Goal: Ask a question

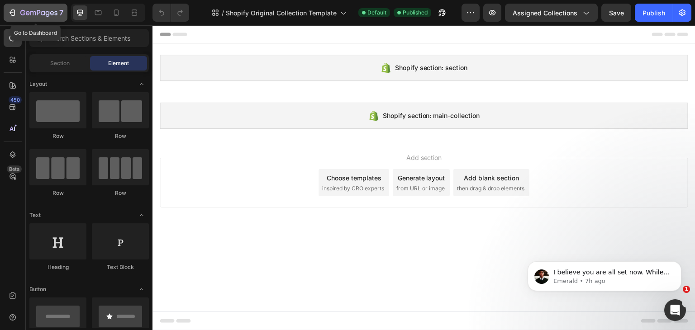
click at [15, 10] on icon "button" at bounding box center [12, 12] width 9 height 9
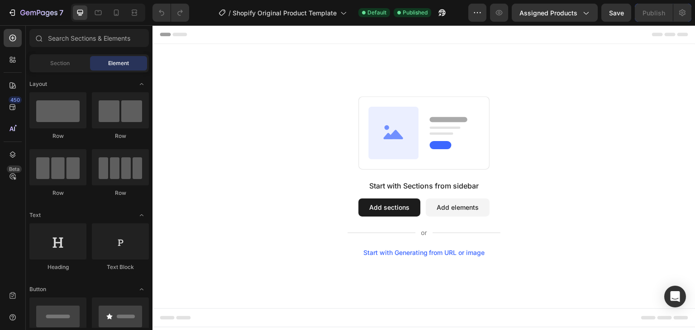
click at [399, 214] on button "Add sections" at bounding box center [389, 208] width 62 height 18
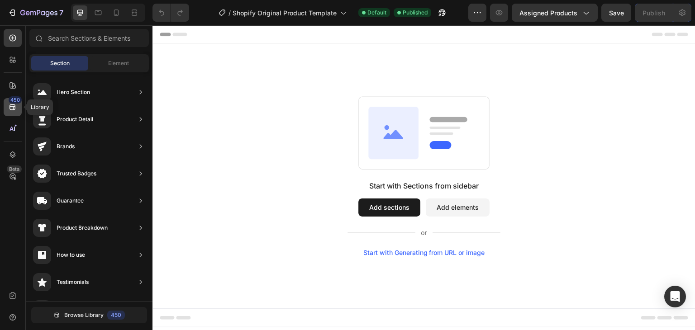
click at [15, 107] on icon at bounding box center [12, 107] width 9 height 9
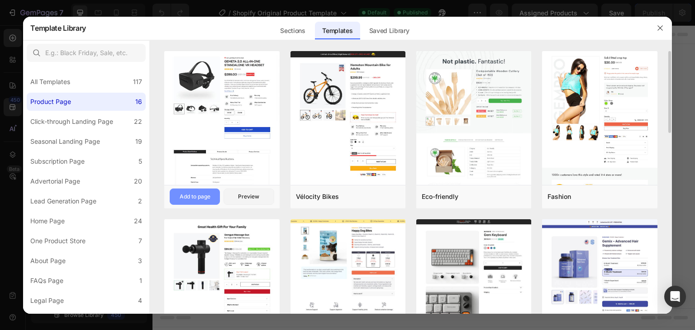
click at [211, 192] on button "Add to page" at bounding box center [195, 197] width 50 height 16
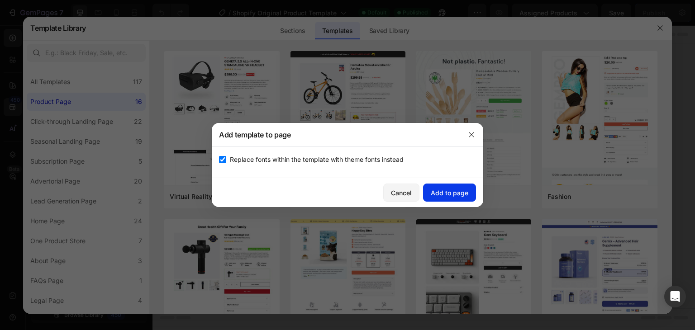
click at [443, 188] on div "Add to page" at bounding box center [450, 193] width 38 height 10
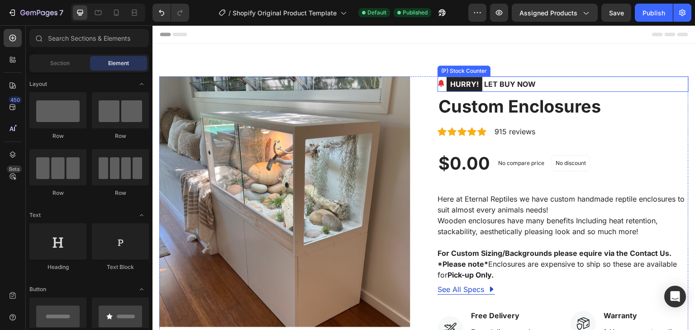
click at [532, 83] on p "HURRY! LET BUY NOW" at bounding box center [491, 83] width 89 height 15
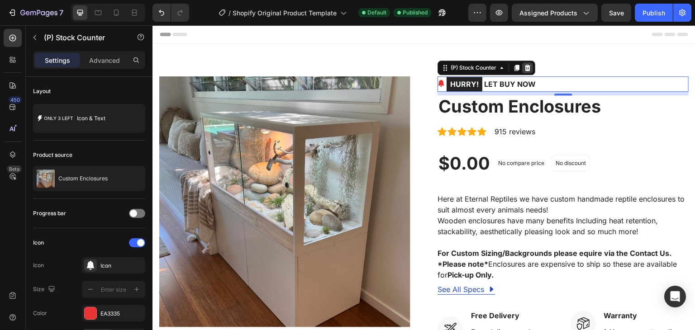
click at [524, 68] on icon at bounding box center [527, 67] width 7 height 7
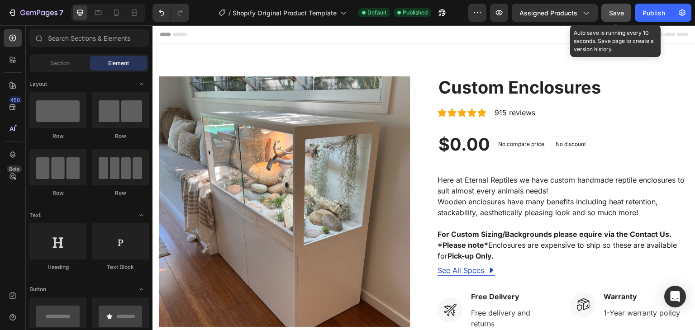
click at [615, 13] on span "Save" at bounding box center [616, 13] width 15 height 8
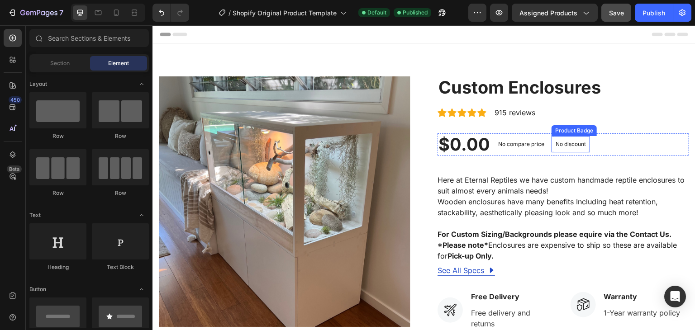
click at [586, 138] on div "$0.00 (P) Price (P) Price No compare price (P) Price No discount Not be display…" at bounding box center [562, 144] width 251 height 23
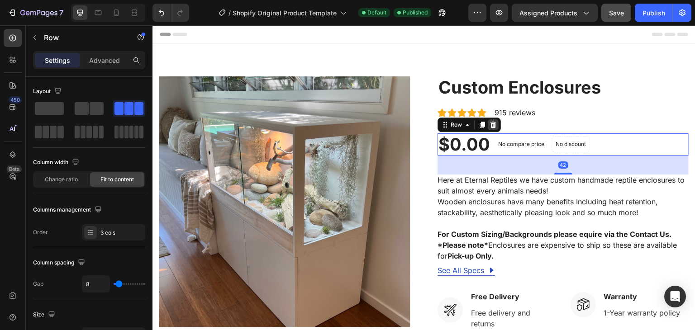
click at [490, 122] on icon at bounding box center [493, 124] width 6 height 6
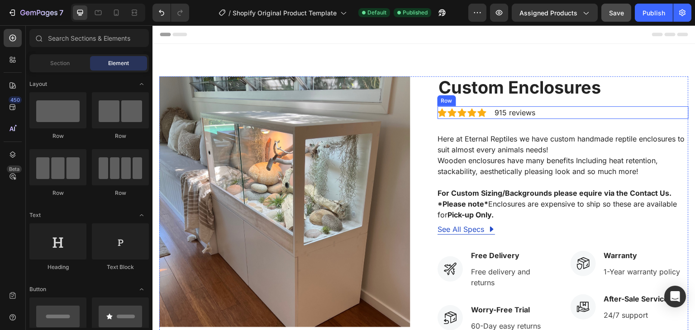
click at [538, 108] on div "Icon Icon Icon Icon Icon Icon List Hoz 915 reviews Text block Row" at bounding box center [562, 112] width 251 height 13
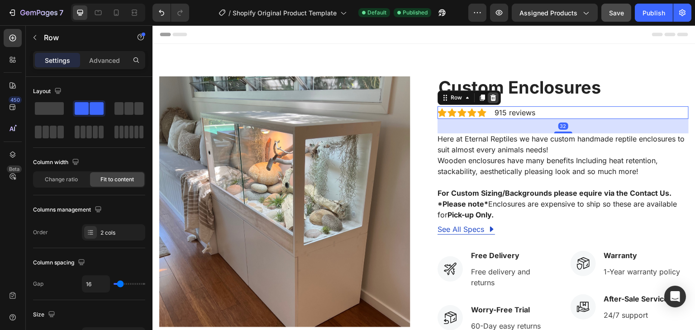
click at [490, 100] on icon at bounding box center [493, 97] width 6 height 6
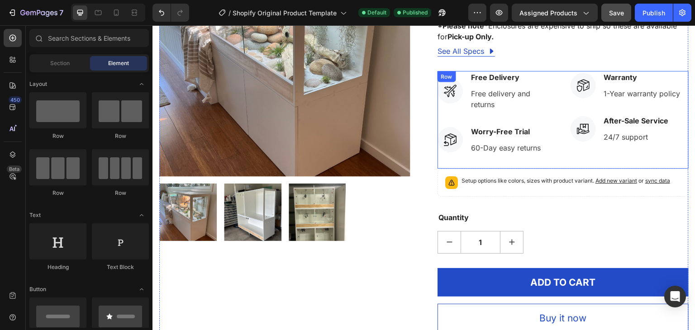
scroll to position [90, 0]
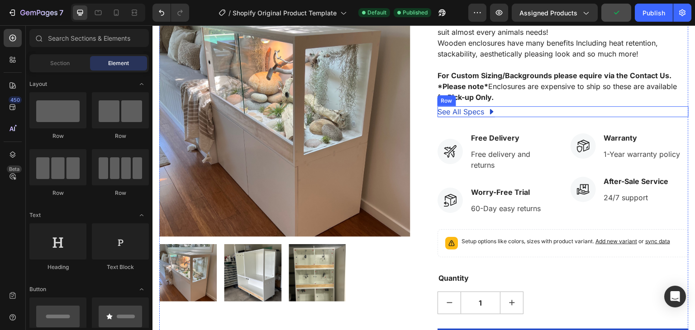
click at [499, 112] on div "See All Specs Button Row" at bounding box center [562, 111] width 251 height 11
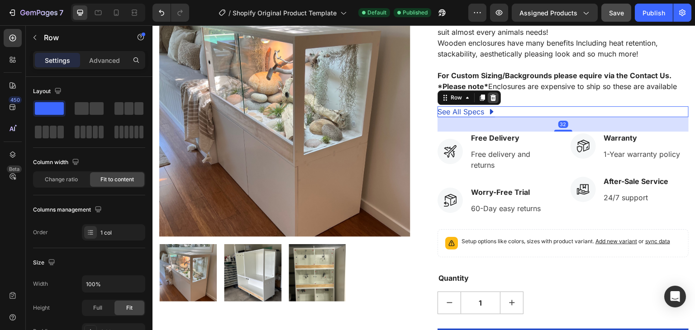
click at [490, 96] on icon at bounding box center [493, 97] width 6 height 6
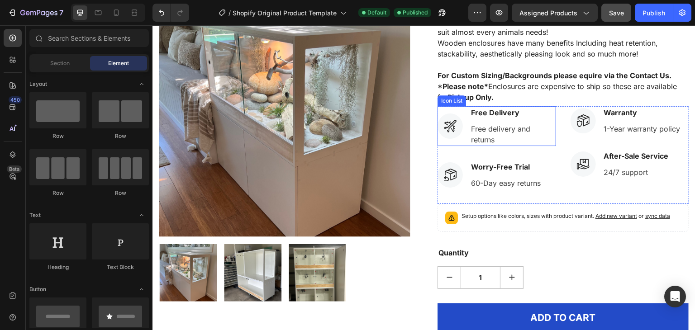
click at [441, 113] on li "Icon Free Delivery Text block Free delivery and returns Text block" at bounding box center [496, 126] width 119 height 40
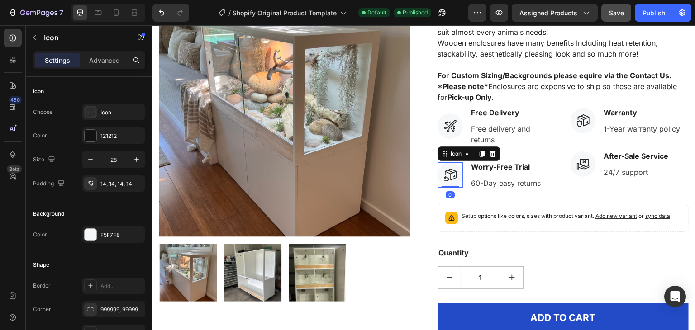
click at [437, 175] on div at bounding box center [449, 174] width 25 height 25
click at [500, 253] on div "Quantity" at bounding box center [562, 253] width 251 height 13
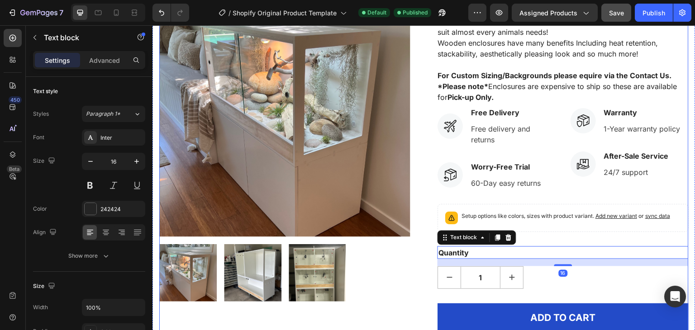
click at [428, 139] on div "Product Images Custom Enclosures (P) Title Here at Eternal Reptiles we have cus…" at bounding box center [423, 177] width 529 height 382
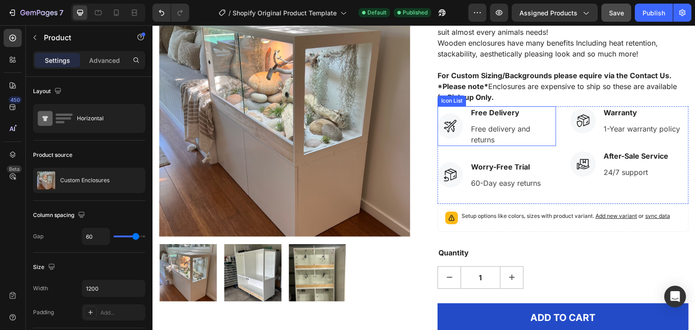
click at [447, 106] on li "Icon Free Delivery Text block Free delivery and returns Text block" at bounding box center [496, 126] width 119 height 40
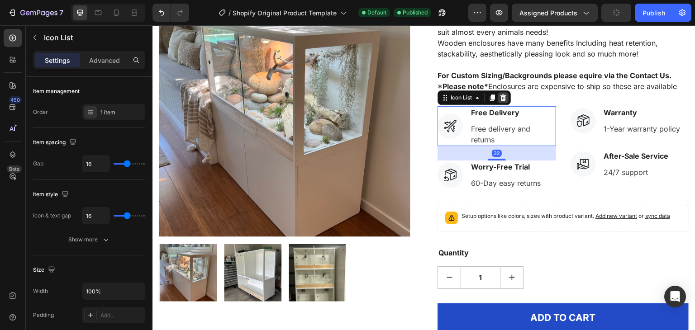
click at [500, 96] on icon at bounding box center [503, 97] width 6 height 6
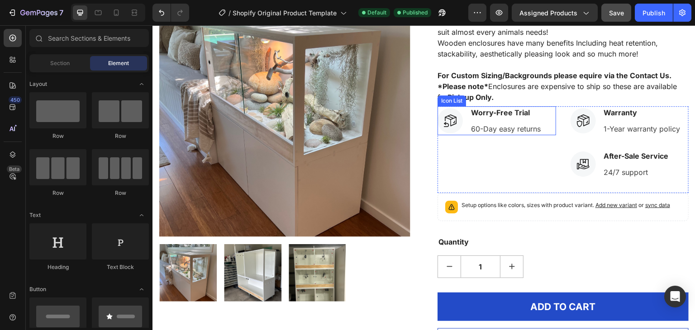
click at [456, 107] on li "Icon Worry-Free Trial Text block 60-Day easy returns Text block" at bounding box center [489, 120] width 104 height 29
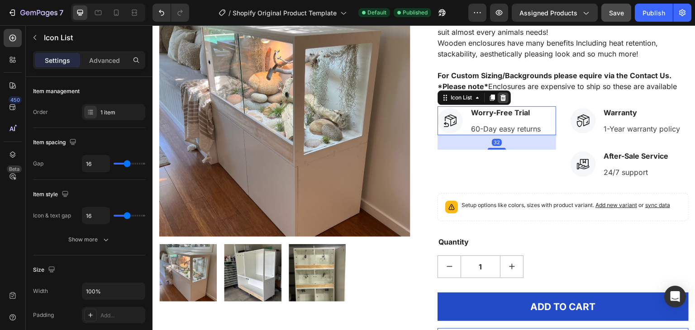
click at [504, 99] on div at bounding box center [503, 97] width 11 height 11
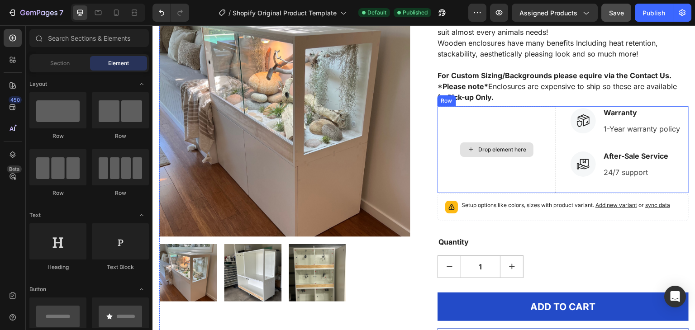
click at [525, 125] on div "Drop element here" at bounding box center [496, 149] width 119 height 87
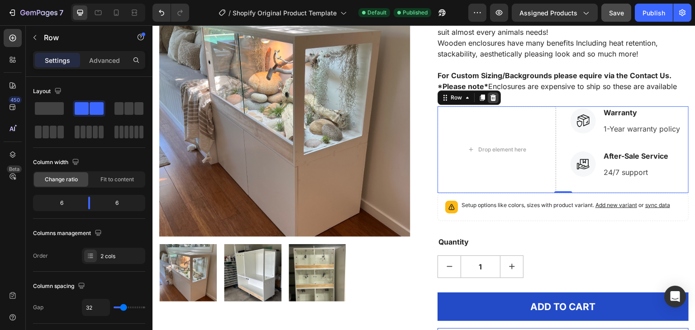
click at [490, 100] on icon at bounding box center [493, 97] width 6 height 6
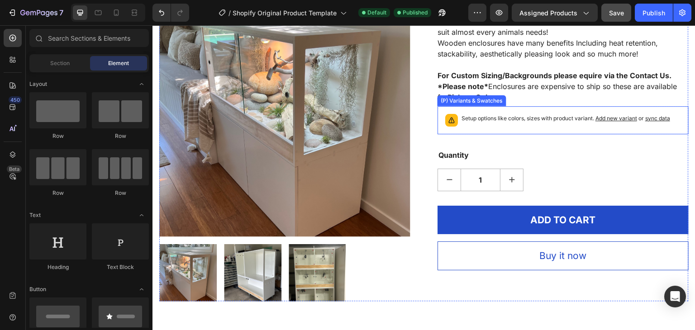
click at [489, 115] on p "Setup options like colors, sizes with product variant. Add new variant or sync …" at bounding box center [565, 118] width 209 height 9
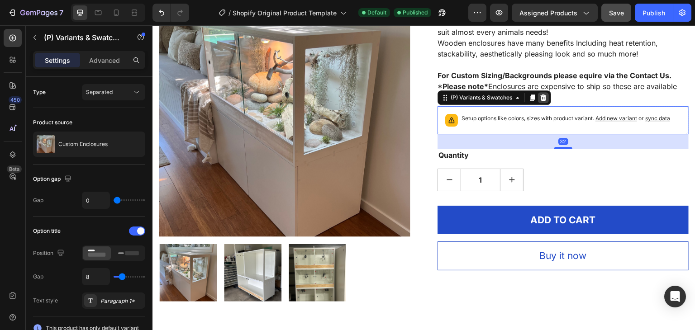
click at [543, 97] on icon at bounding box center [543, 97] width 7 height 7
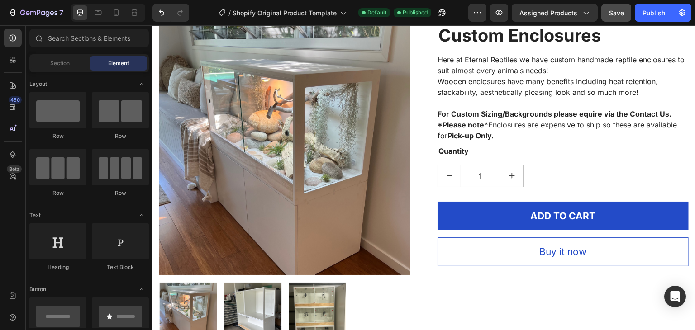
scroll to position [226, 0]
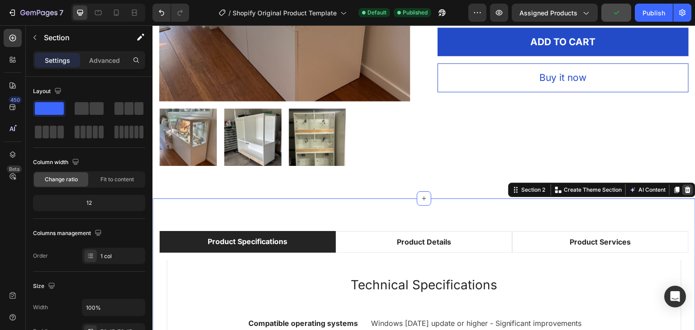
click at [685, 187] on icon at bounding box center [688, 190] width 6 height 6
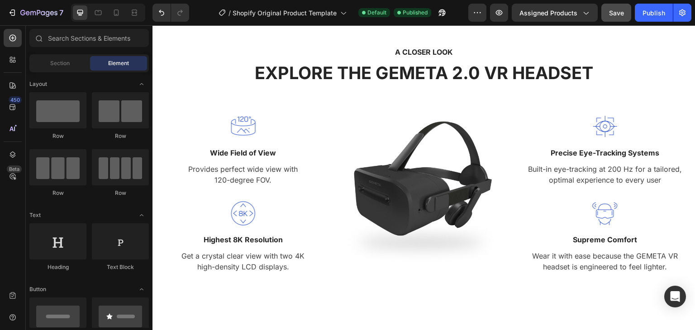
scroll to position [271, 0]
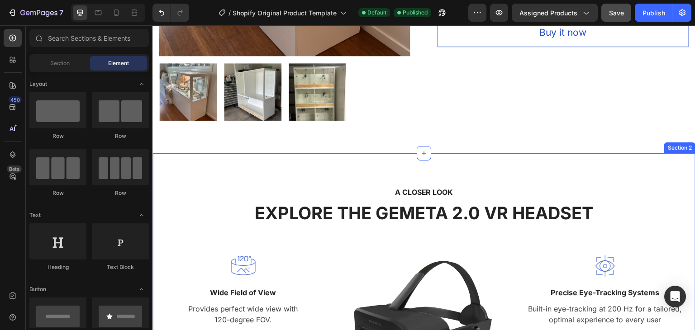
click at [406, 153] on div "A CLOSER LOOK Text block EXPLORE THE GEMETA 2.0 VR HEADSET Heading Row Image Wi…" at bounding box center [423, 301] width 543 height 297
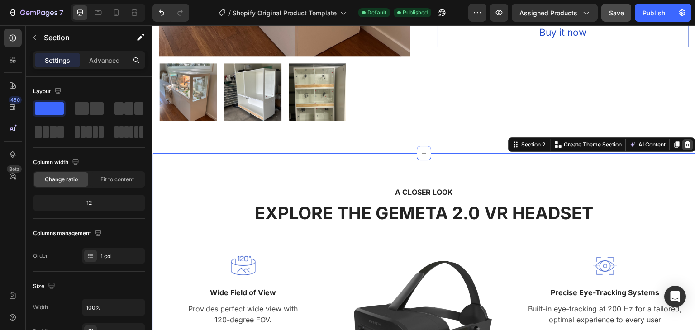
click at [684, 142] on icon at bounding box center [687, 144] width 7 height 7
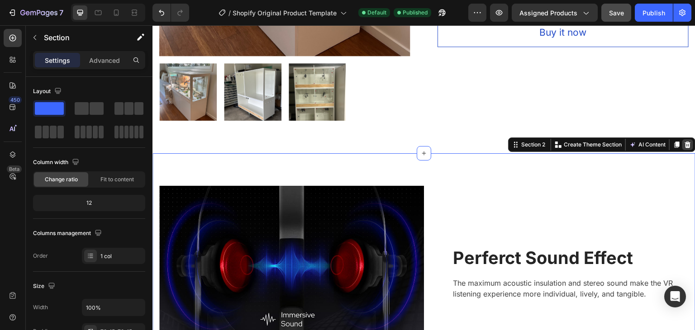
click at [685, 142] on icon at bounding box center [688, 145] width 6 height 6
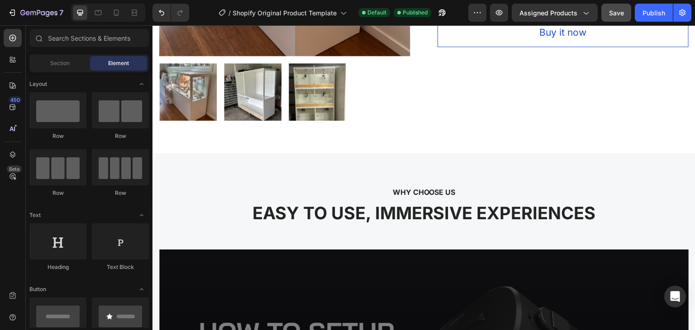
scroll to position [362, 0]
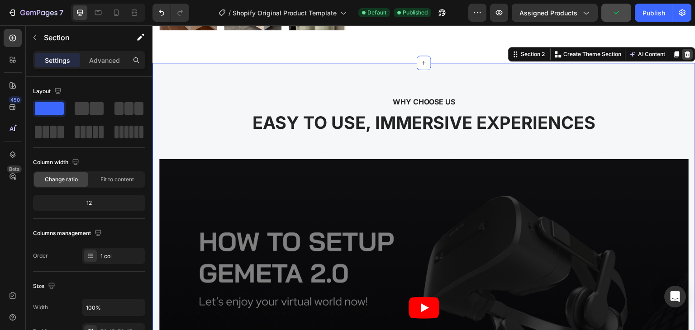
click at [684, 53] on icon at bounding box center [687, 54] width 7 height 7
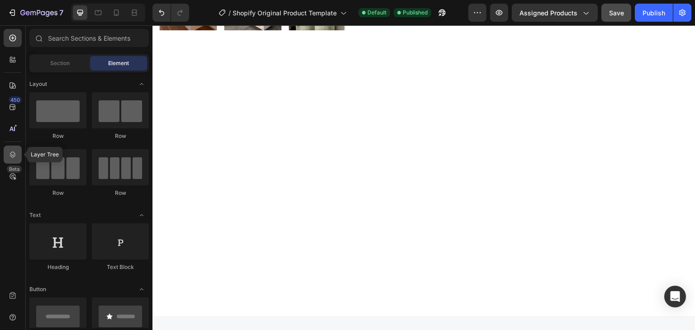
click at [8, 151] on icon at bounding box center [12, 154] width 9 height 9
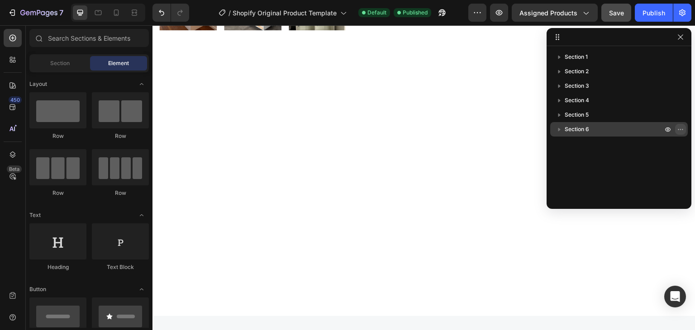
click at [679, 127] on icon "button" at bounding box center [680, 129] width 7 height 7
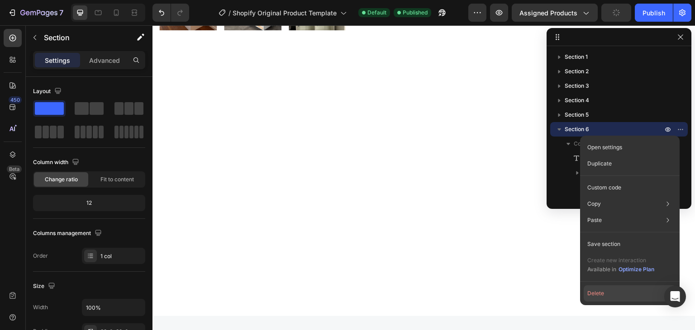
click at [612, 290] on button "Delete" at bounding box center [630, 293] width 92 height 16
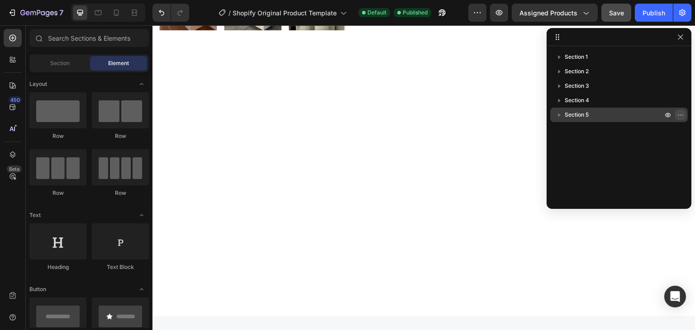
click at [680, 116] on icon "button" at bounding box center [680, 114] width 7 height 7
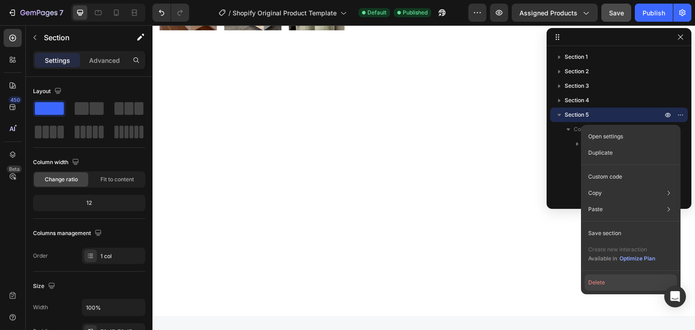
click at [619, 279] on button "Delete" at bounding box center [630, 283] width 92 height 16
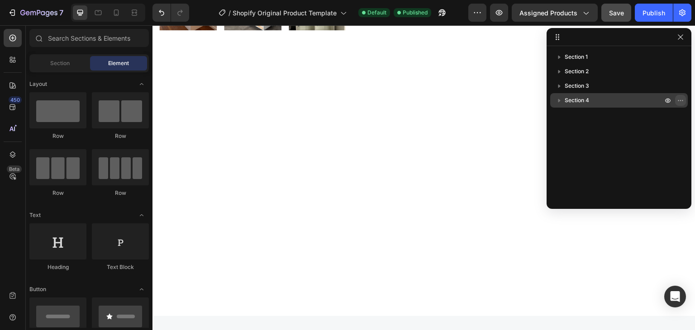
click at [679, 102] on icon "button" at bounding box center [680, 100] width 7 height 7
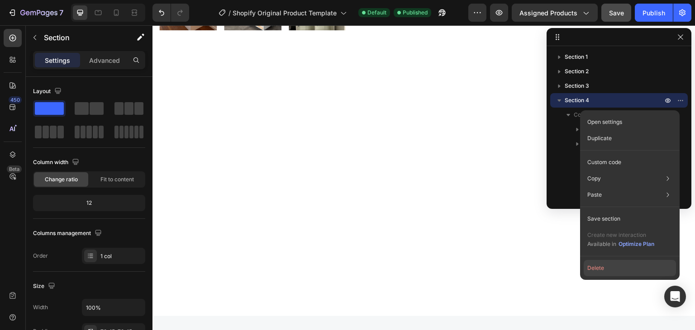
click at [608, 268] on button "Delete" at bounding box center [630, 268] width 92 height 16
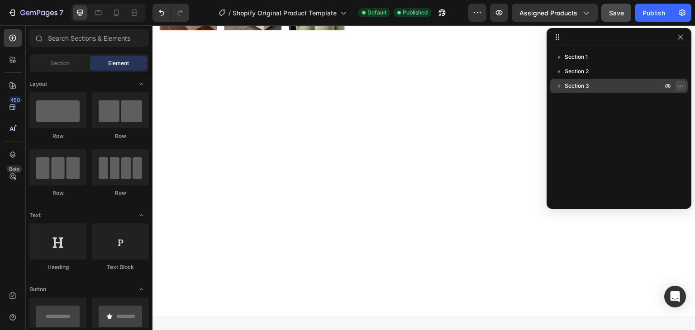
click at [679, 84] on icon "button" at bounding box center [680, 85] width 7 height 7
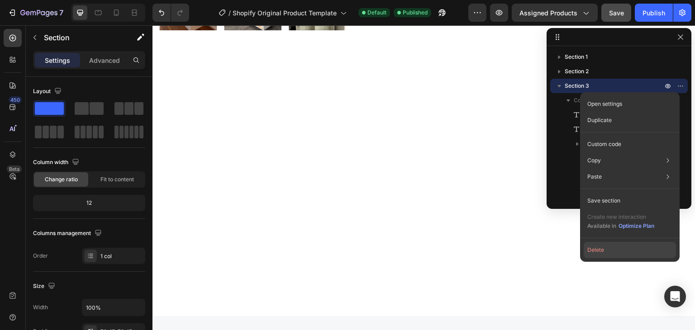
click at [599, 247] on button "Delete" at bounding box center [630, 250] width 92 height 16
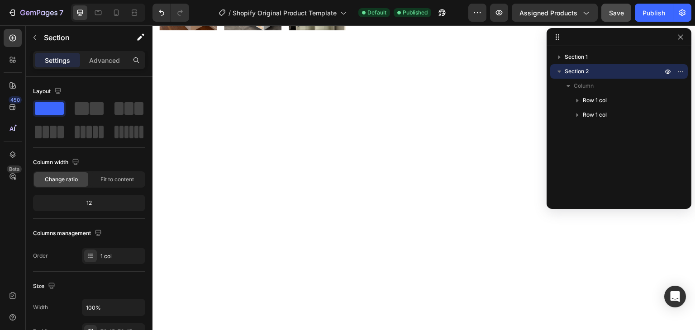
click at [509, 204] on div at bounding box center [423, 189] width 529 height 189
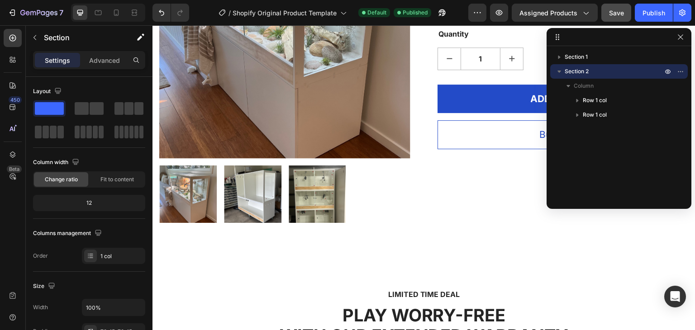
scroll to position [226, 0]
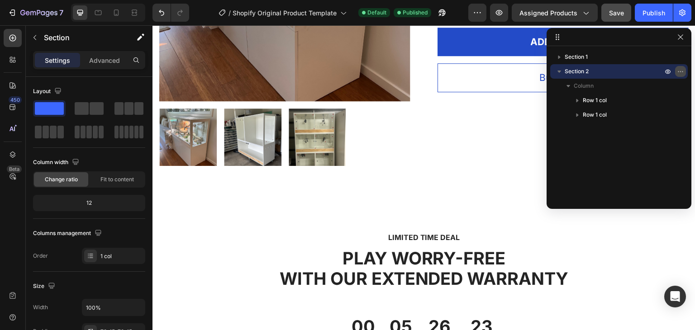
click at [682, 70] on icon "button" at bounding box center [680, 71] width 7 height 7
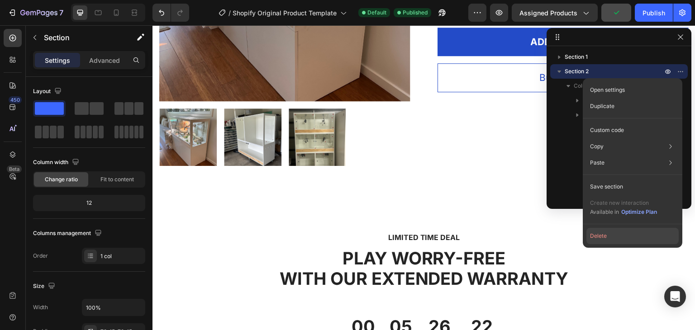
click at [612, 239] on button "Delete" at bounding box center [632, 236] width 92 height 16
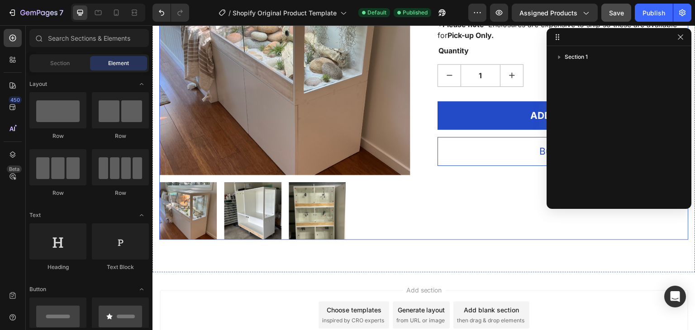
scroll to position [198, 0]
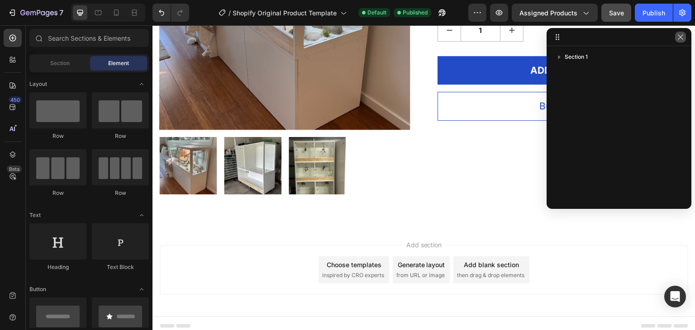
click at [683, 39] on icon "button" at bounding box center [680, 36] width 5 height 5
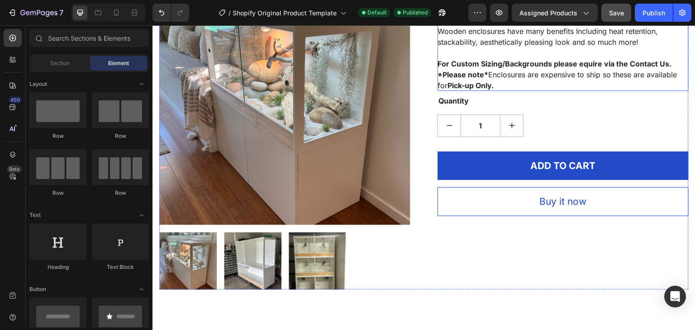
scroll to position [45, 0]
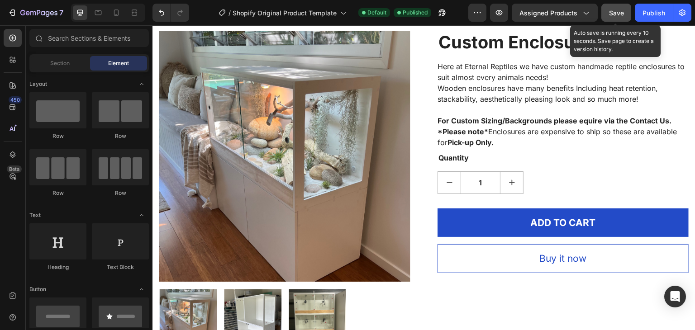
click at [608, 15] on button "Save" at bounding box center [616, 13] width 30 height 18
click at [616, 13] on span "Save" at bounding box center [616, 13] width 15 height 8
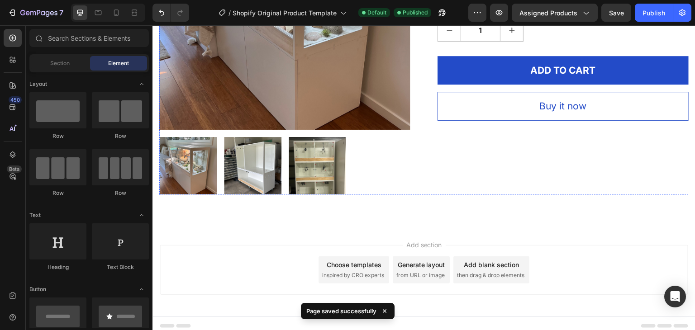
scroll to position [0, 0]
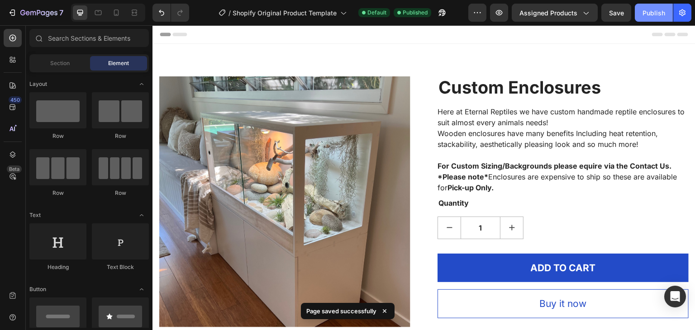
click at [649, 9] on div "Publish" at bounding box center [653, 13] width 23 height 10
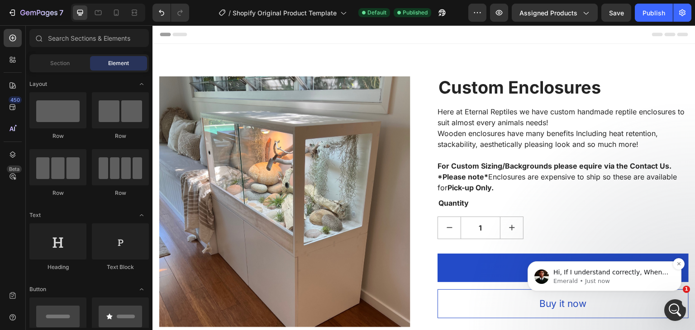
click at [608, 282] on p "Emerald • Just now" at bounding box center [611, 281] width 117 height 8
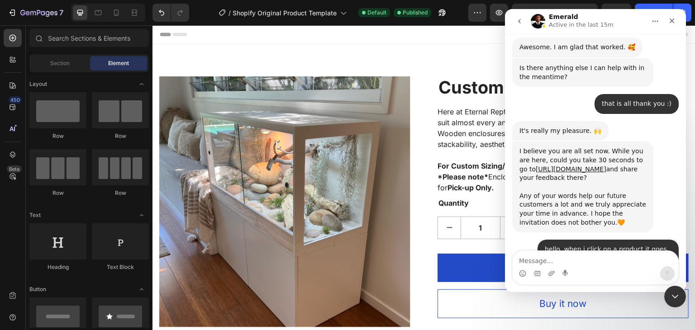
scroll to position [1874, 0]
click at [577, 259] on textarea "Message…" at bounding box center [596, 258] width 166 height 15
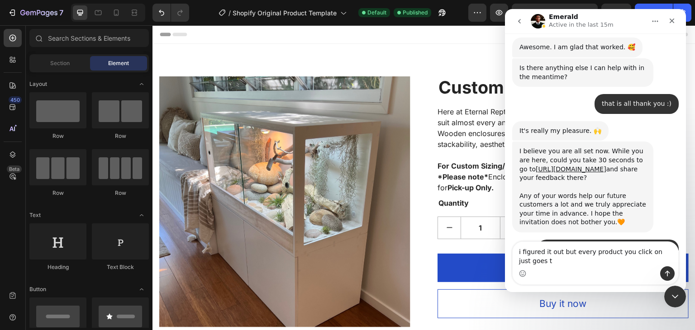
scroll to position [1883, 0]
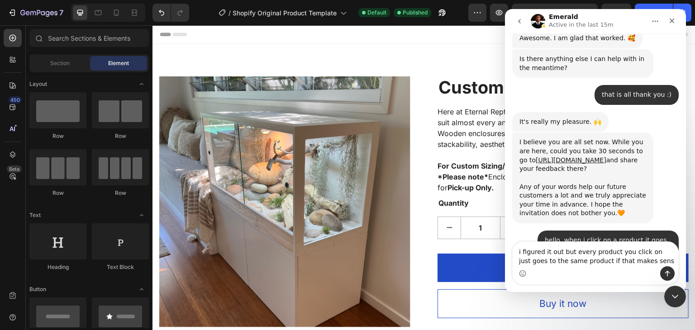
type textarea "i figured it out but every product you click on just goes to the same product i…"
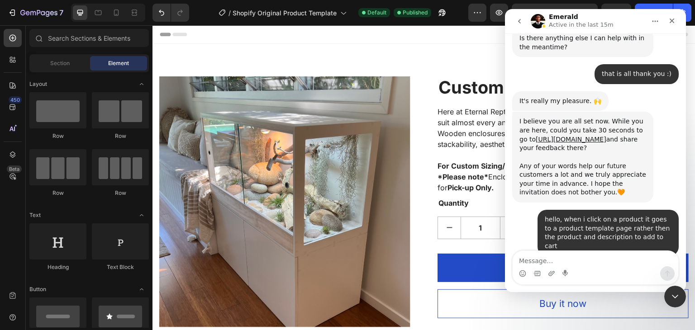
scroll to position [1, 0]
click at [495, 42] on div at bounding box center [424, 34] width 528 height 18
click at [669, 22] on icon "Close" at bounding box center [671, 20] width 7 height 7
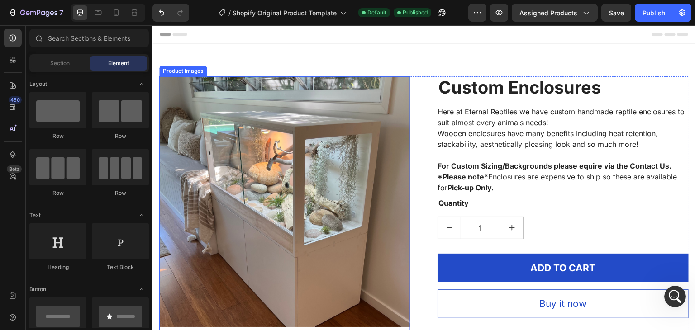
scroll to position [1904, 0]
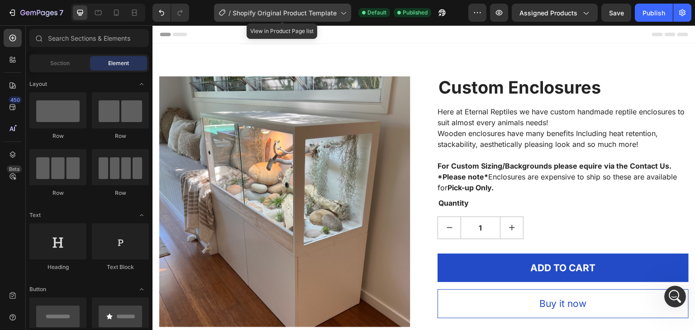
click at [332, 15] on span "Shopify Original Product Template" at bounding box center [285, 13] width 104 height 10
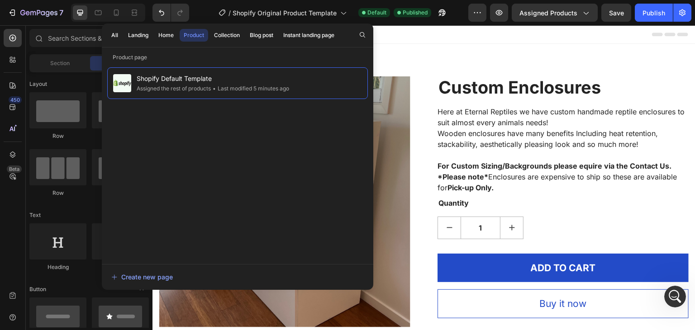
click at [457, 35] on div at bounding box center [424, 34] width 528 height 18
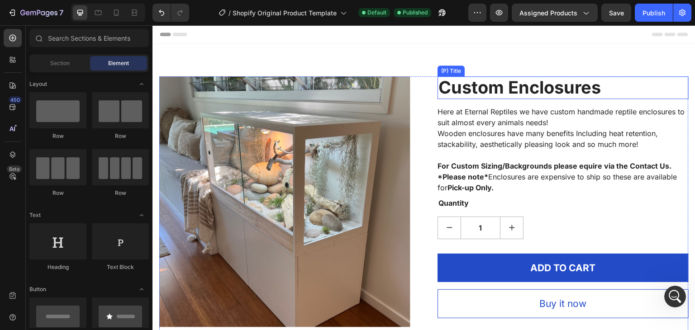
click at [437, 77] on h2 "Custom Enclosures" at bounding box center [562, 87] width 251 height 23
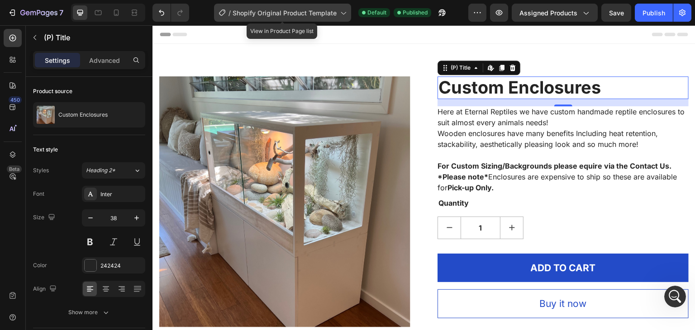
click at [274, 14] on span "Shopify Original Product Template" at bounding box center [285, 13] width 104 height 10
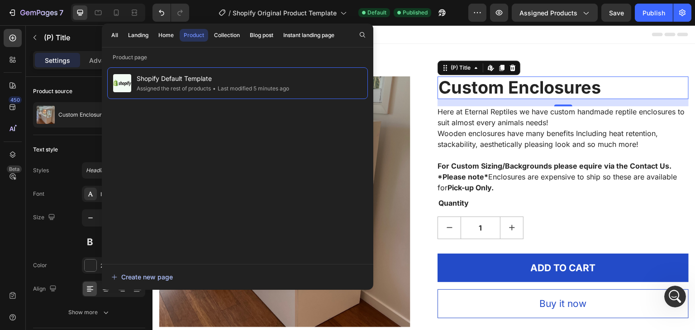
click at [132, 278] on div "Create new page" at bounding box center [142, 277] width 62 height 10
click at [669, 293] on icon "Open Intercom Messenger" at bounding box center [673, 295] width 15 height 15
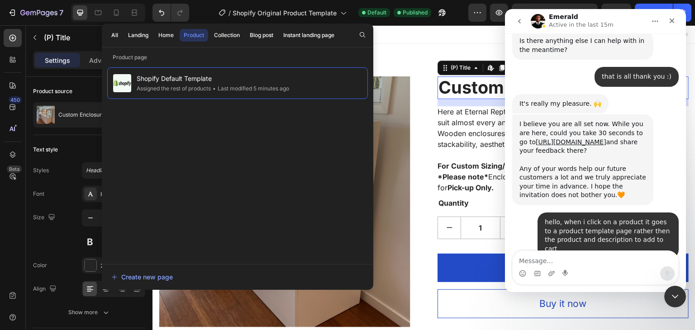
scroll to position [1904, 0]
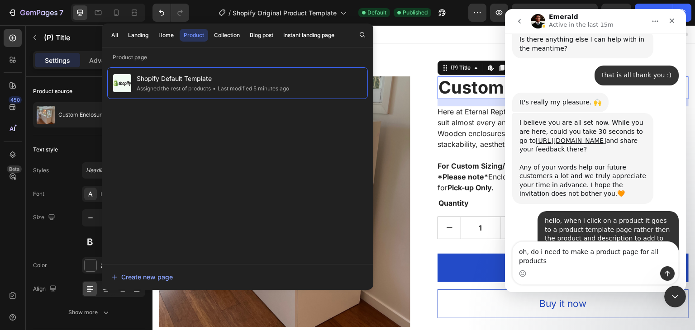
click at [643, 262] on textarea "oh, do i need to make a product page for all products" at bounding box center [596, 254] width 166 height 24
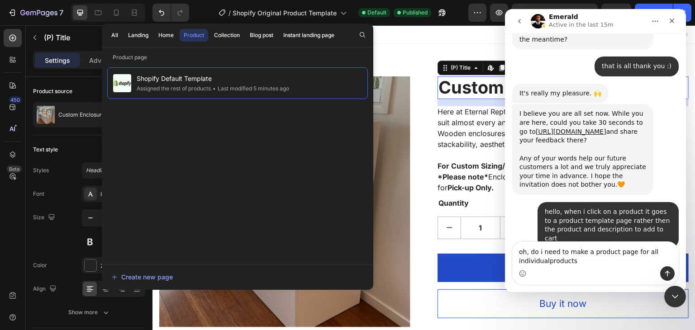
type textarea "oh, do i need to make a product page for all individual products"
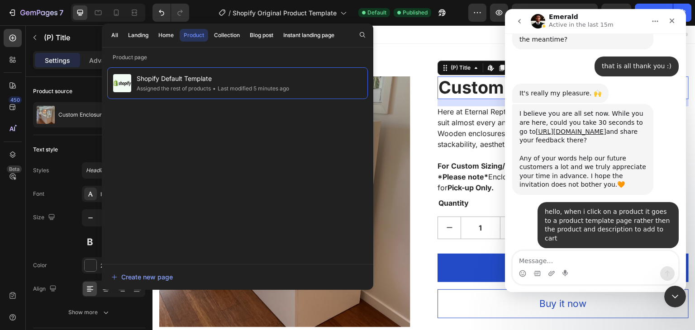
scroll to position [1934, 0]
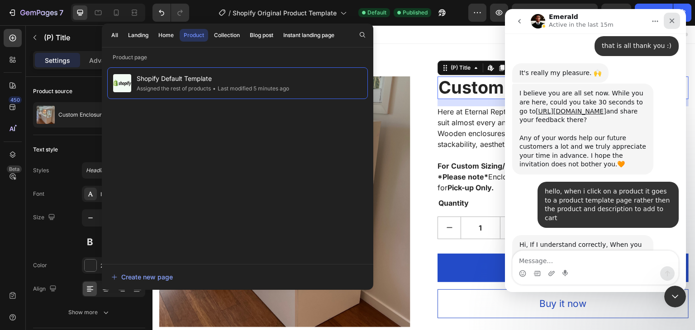
click at [670, 22] on icon "Close" at bounding box center [672, 21] width 5 height 5
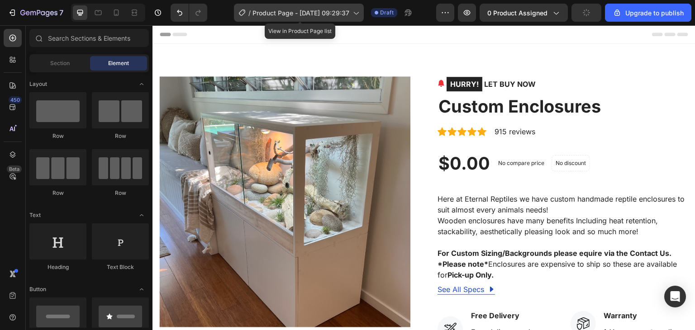
click at [304, 14] on span "Product Page - Aug 28, 09:29:37" at bounding box center [300, 13] width 97 height 10
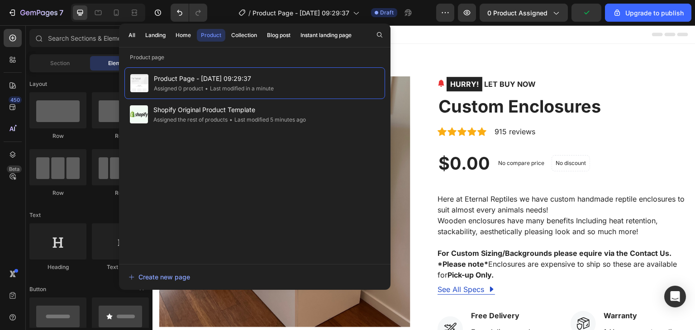
click at [467, 31] on div "Header" at bounding box center [424, 34] width 528 height 18
click at [418, 38] on div "Header" at bounding box center [424, 34] width 528 height 18
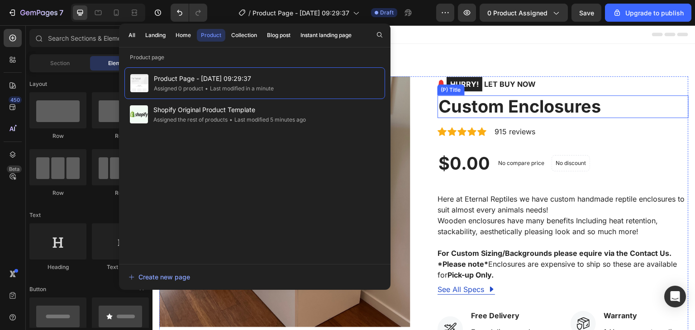
click at [465, 100] on h2 "Custom Enclosures" at bounding box center [562, 106] width 251 height 23
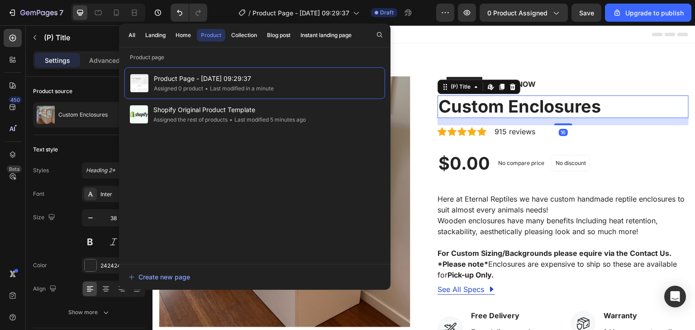
click at [441, 29] on div "Header" at bounding box center [424, 34] width 528 height 18
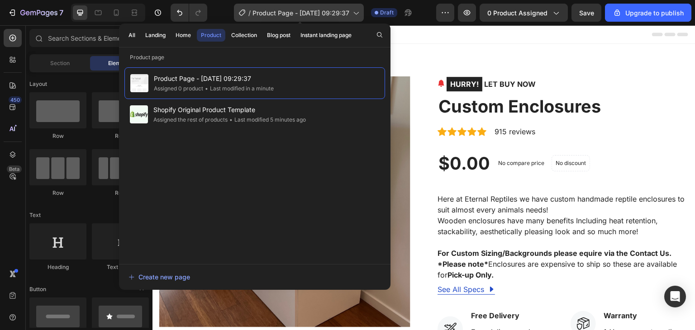
click at [295, 20] on div "/ Product Page - Aug 28, 09:29:37" at bounding box center [299, 13] width 130 height 18
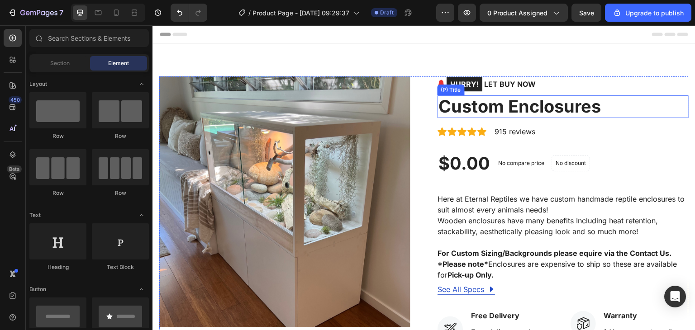
click at [527, 106] on h2 "Custom Enclosures" at bounding box center [562, 106] width 251 height 23
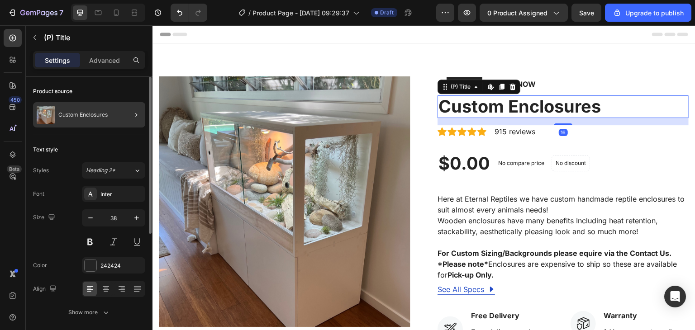
click at [120, 109] on div at bounding box center [132, 114] width 25 height 25
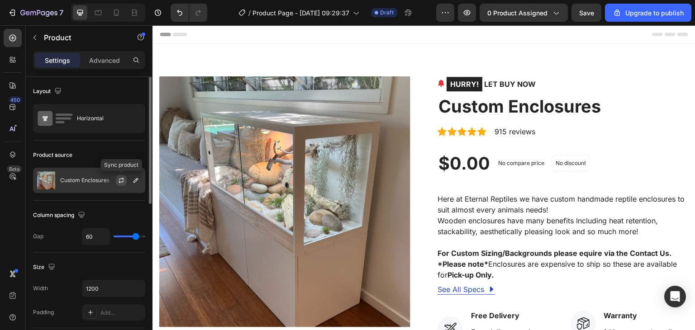
click at [121, 180] on icon "button" at bounding box center [121, 180] width 7 height 7
click at [136, 181] on icon "button" at bounding box center [135, 180] width 7 height 7
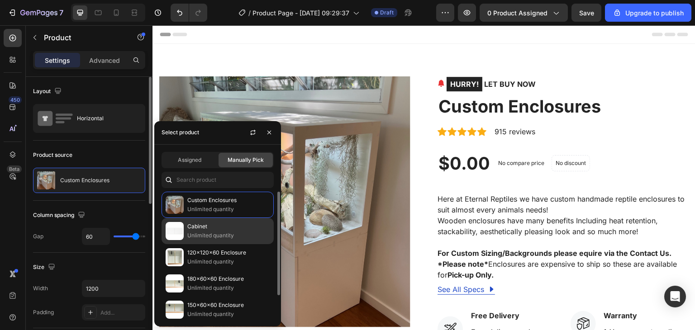
click at [206, 228] on p "Cabinet" at bounding box center [228, 226] width 82 height 9
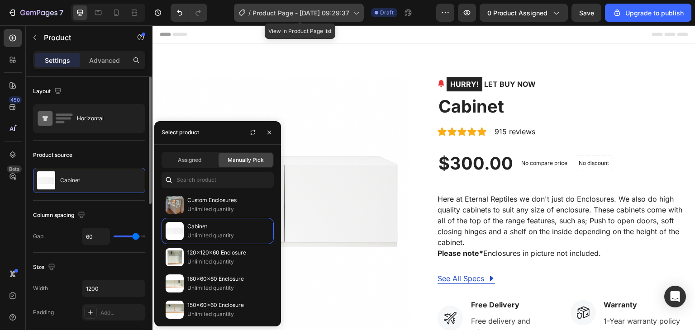
click at [346, 14] on span "Product Page - [DATE] 09:29:37" at bounding box center [300, 13] width 97 height 10
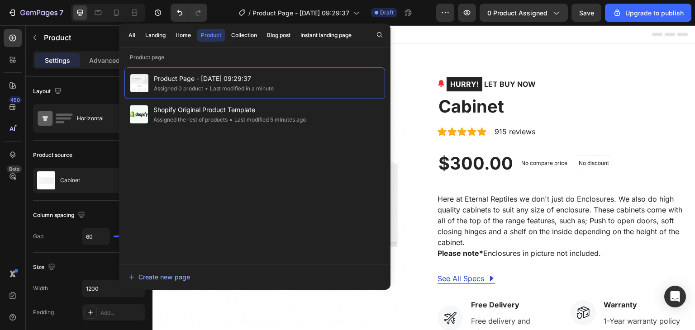
drag, startPoint x: 223, startPoint y: 82, endPoint x: 173, endPoint y: 167, distance: 98.4
click at [173, 167] on div "Product Page - Aug 28, 09:29:37 Assigned 0 product • Last modified in a minute …" at bounding box center [254, 161] width 261 height 188
click at [179, 279] on div "Create new page" at bounding box center [159, 277] width 62 height 10
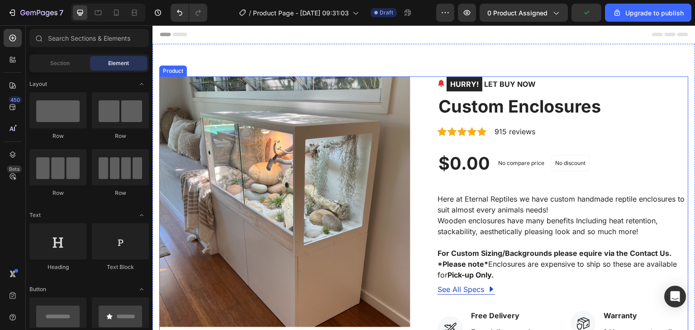
click at [494, 151] on div "HURRY! LET BUY NOW (P) Stock Counter Custom Enclosures (P) Title Icon Icon Icon…" at bounding box center [562, 323] width 251 height 495
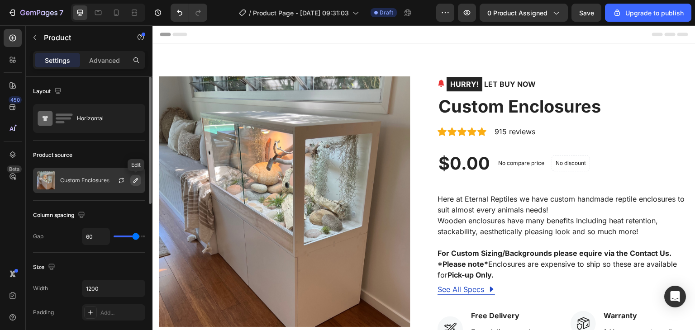
click at [138, 181] on icon "button" at bounding box center [135, 180] width 7 height 7
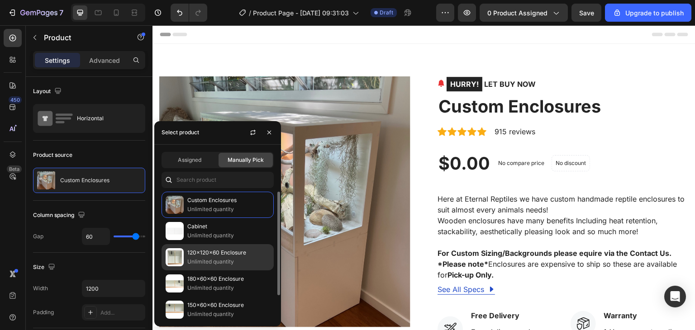
click at [210, 252] on p "120x120x60 Enclosure" at bounding box center [228, 252] width 82 height 9
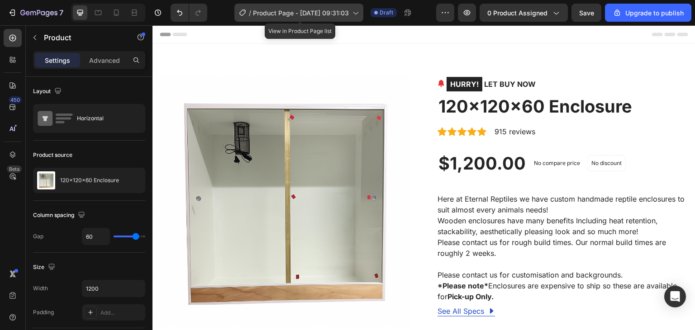
click at [277, 14] on span "Product Page - Aug 28, 09:31:03" at bounding box center [301, 13] width 96 height 10
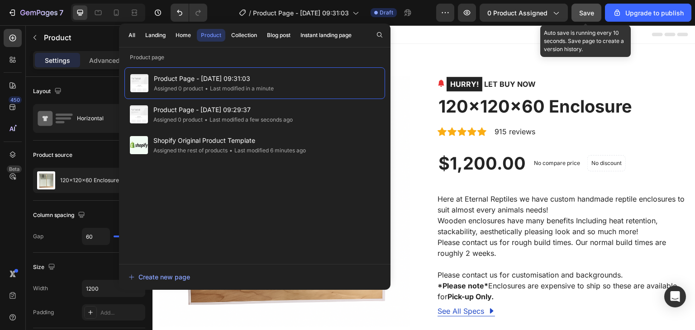
click at [582, 14] on span "Save" at bounding box center [586, 13] width 15 height 8
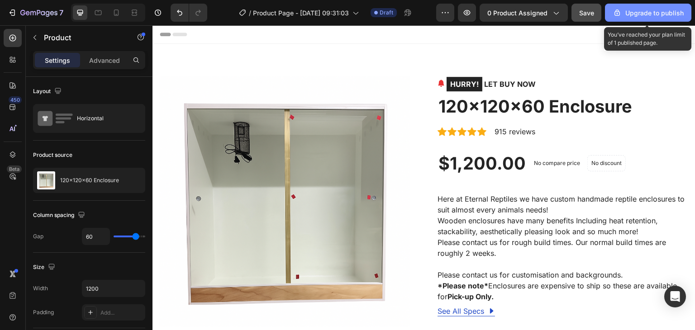
click at [648, 11] on div "Upgrade to publish" at bounding box center [648, 13] width 71 height 10
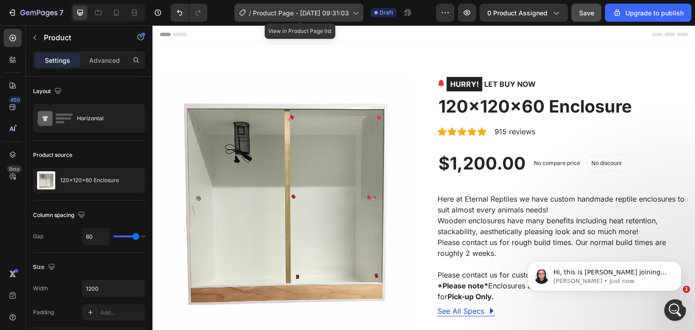
click at [324, 8] on span "Product Page - [DATE] 09:31:03" at bounding box center [301, 13] width 96 height 10
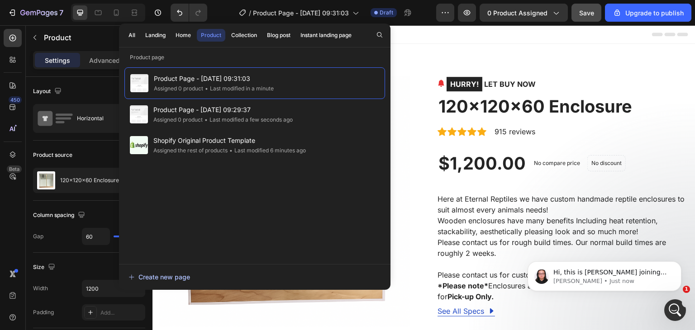
click at [173, 273] on div "Create new page" at bounding box center [159, 277] width 62 height 10
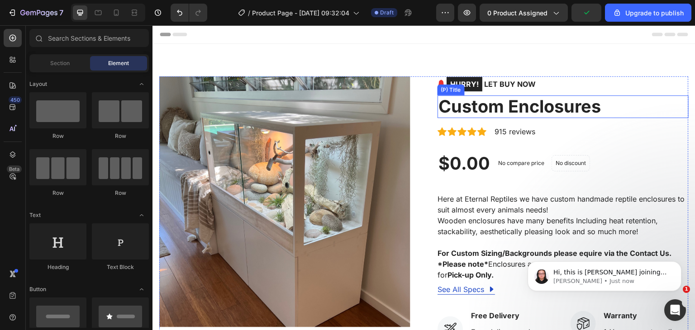
click at [546, 102] on h2 "Custom Enclosures" at bounding box center [562, 106] width 251 height 23
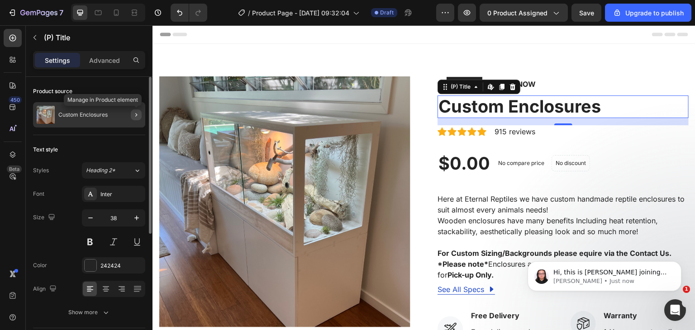
click at [135, 114] on icon "button" at bounding box center [136, 114] width 7 height 7
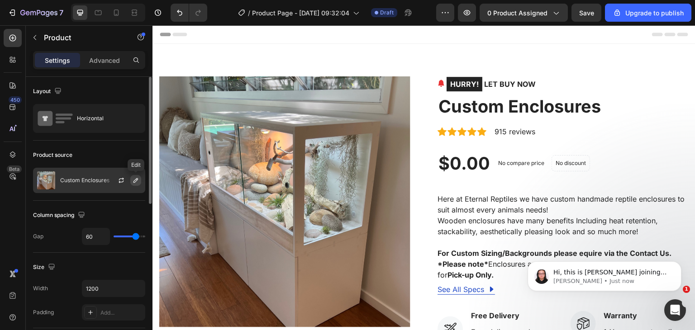
click at [137, 180] on icon "button" at bounding box center [135, 180] width 5 height 5
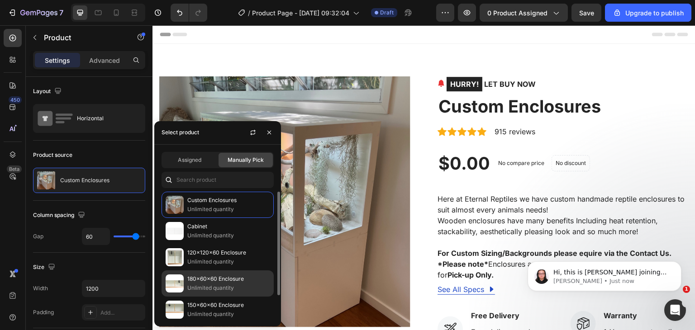
click at [220, 280] on p "180x60x60 Enclosure" at bounding box center [228, 279] width 82 height 9
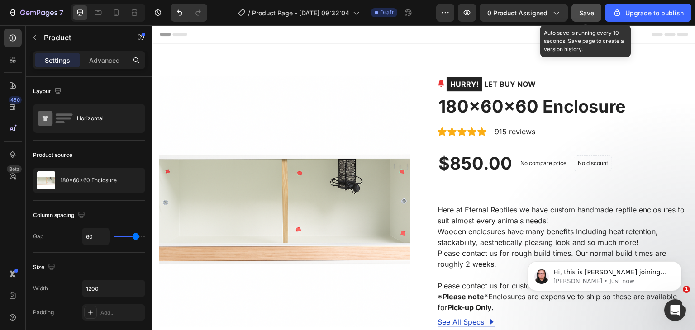
click at [585, 12] on span "Save" at bounding box center [586, 13] width 15 height 8
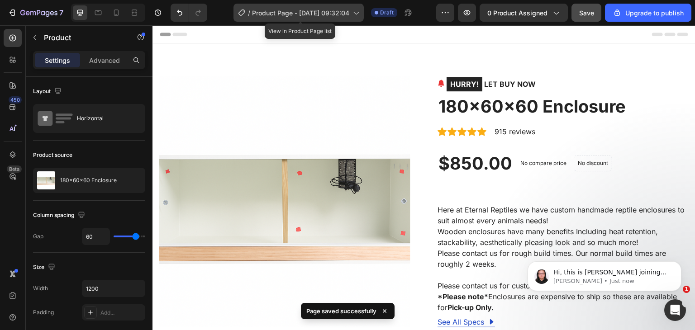
click at [273, 15] on span "Product Page - [DATE] 09:32:04" at bounding box center [300, 13] width 97 height 10
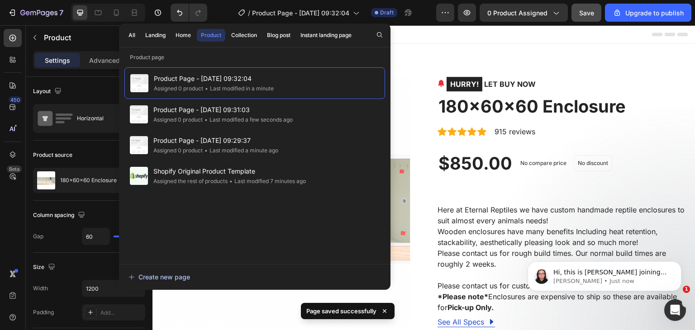
click at [175, 274] on div "Create new page" at bounding box center [159, 277] width 62 height 10
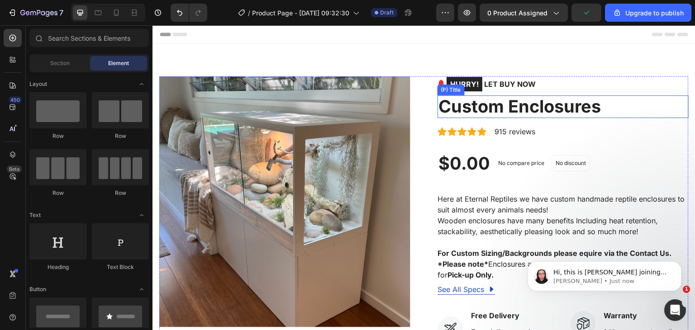
click at [475, 102] on h2 "Custom Enclosures" at bounding box center [562, 106] width 251 height 23
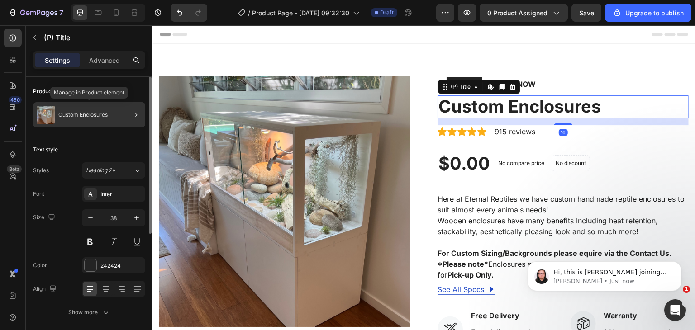
click at [114, 111] on div "Custom Enclosures" at bounding box center [89, 114] width 112 height 25
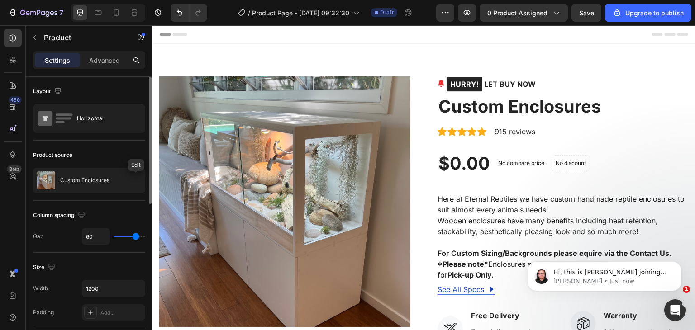
click at [0, 0] on icon "button" at bounding box center [0, 0] width 0 height 0
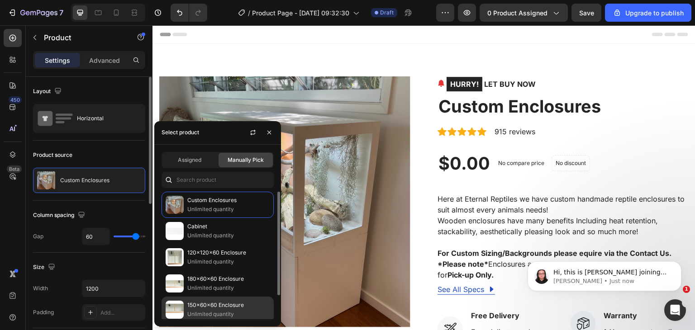
click at [238, 310] on p "Unlimited quantity" at bounding box center [228, 314] width 82 height 9
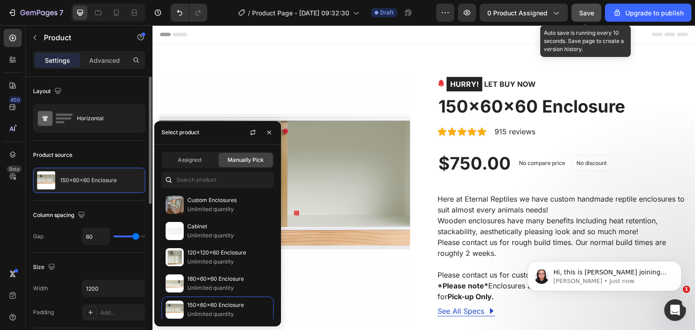
click at [580, 14] on span "Save" at bounding box center [586, 13] width 15 height 8
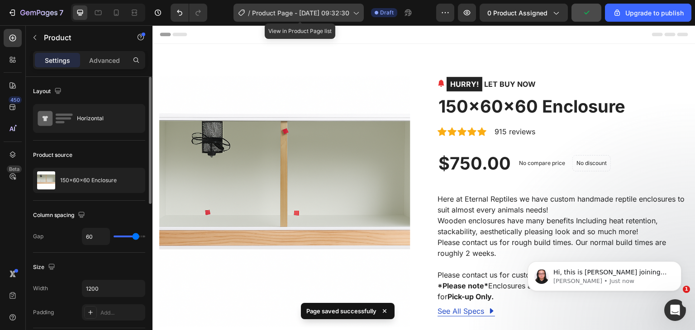
click at [349, 14] on span "Product Page - [DATE] 09:32:30" at bounding box center [300, 13] width 97 height 10
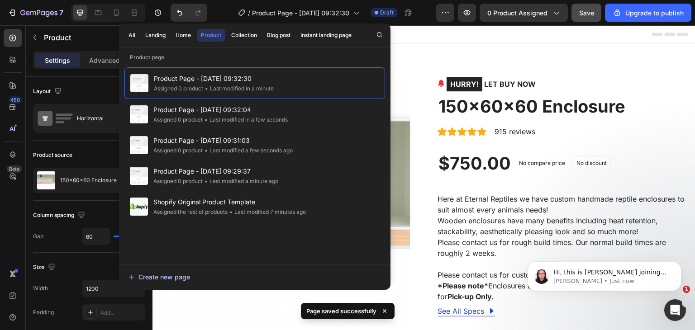
click at [188, 275] on div "Create new page" at bounding box center [159, 277] width 62 height 10
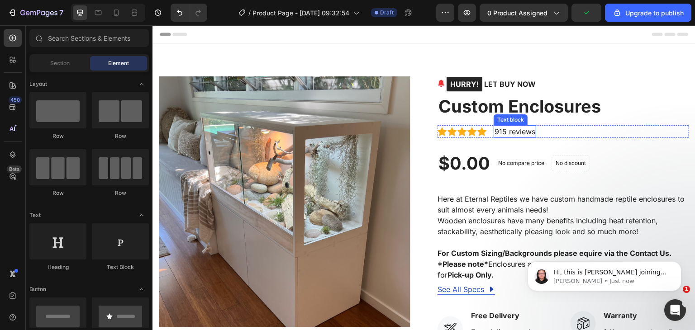
click at [525, 106] on h2 "Custom Enclosures" at bounding box center [562, 106] width 251 height 23
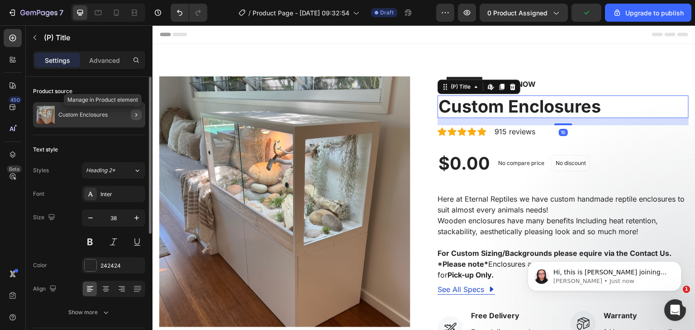
click at [135, 120] on button "button" at bounding box center [136, 114] width 11 height 11
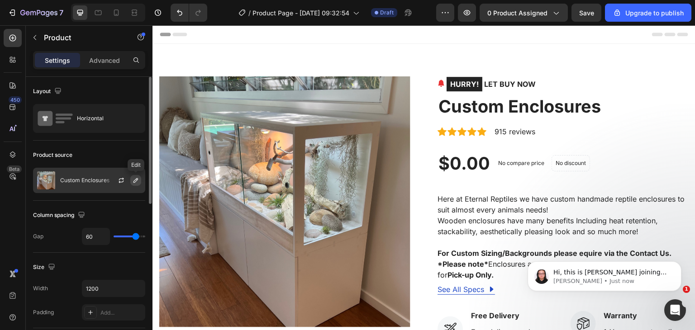
click at [136, 181] on icon "button" at bounding box center [135, 180] width 7 height 7
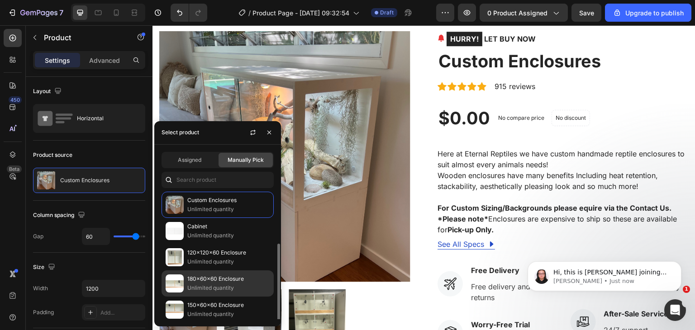
scroll to position [29, 0]
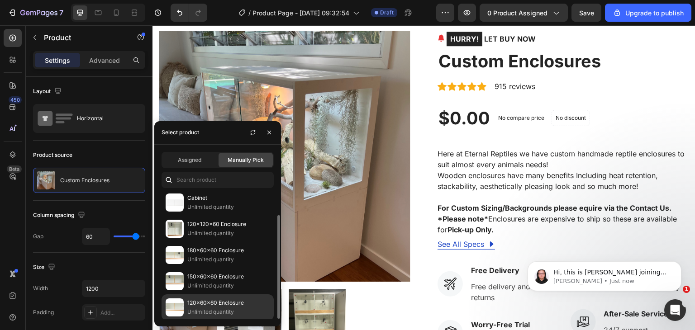
click at [240, 301] on p "120x60x60 Enclosure" at bounding box center [228, 303] width 82 height 9
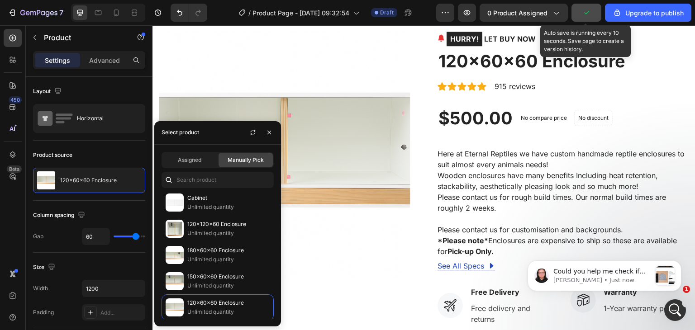
click at [586, 15] on icon "button" at bounding box center [586, 12] width 9 height 9
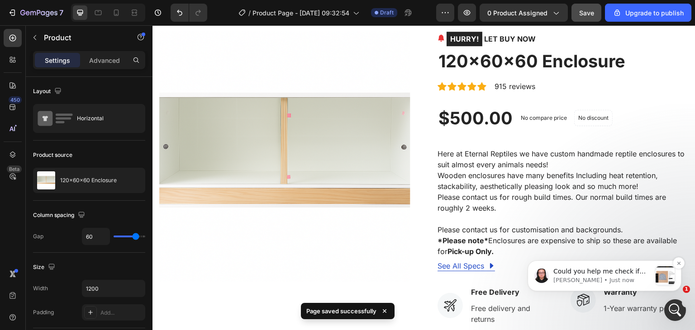
click at [601, 270] on p "Could you help me check if the product source of the Product module has been se…" at bounding box center [602, 271] width 98 height 9
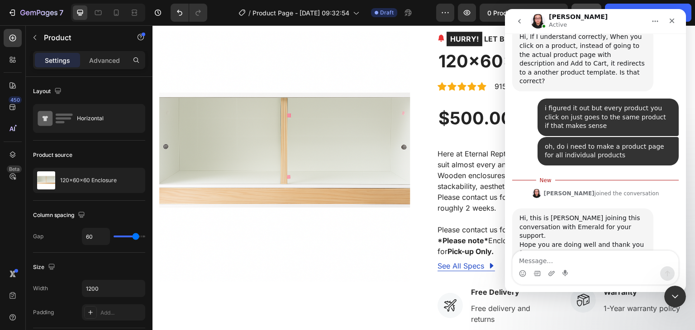
scroll to position [2142, 0]
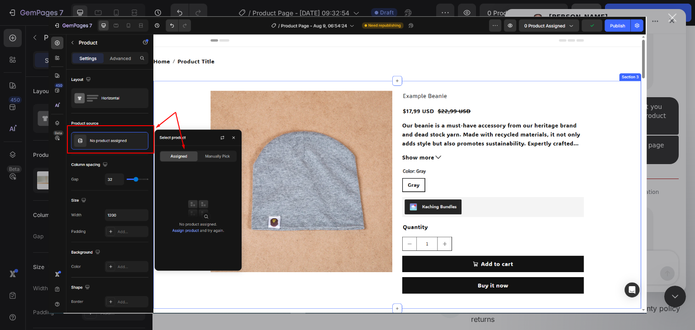
scroll to position [0, 0]
click at [674, 18] on div "Close" at bounding box center [672, 18] width 9 height 9
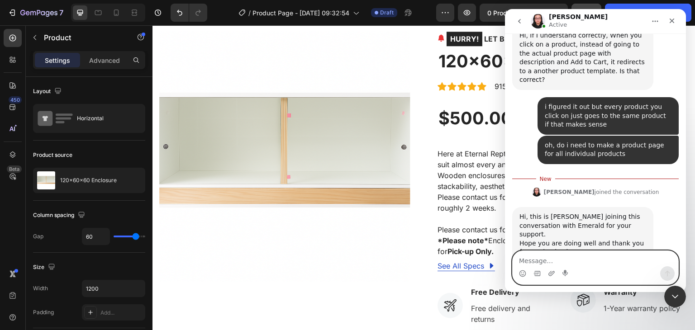
click at [560, 258] on textarea "Message…" at bounding box center [596, 258] width 166 height 15
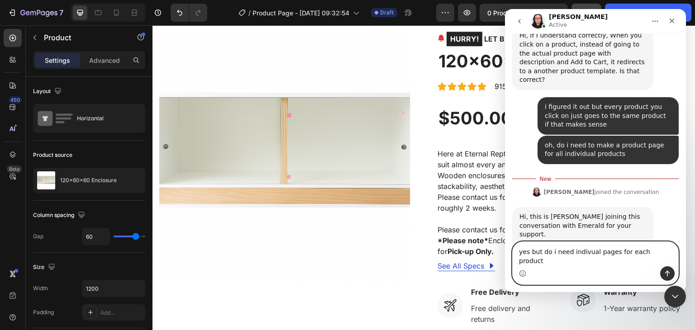
type textarea "yes but do i need indivual pages for each product?"
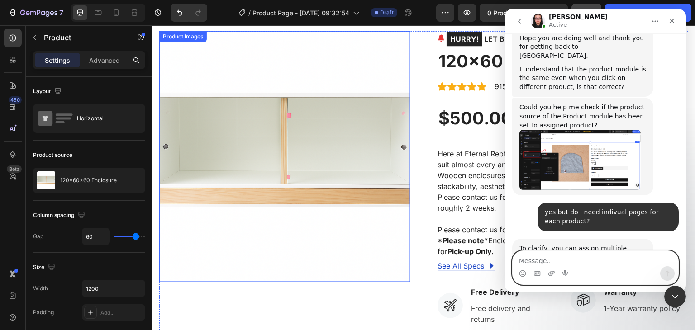
scroll to position [2336, 0]
